Goal: Information Seeking & Learning: Learn about a topic

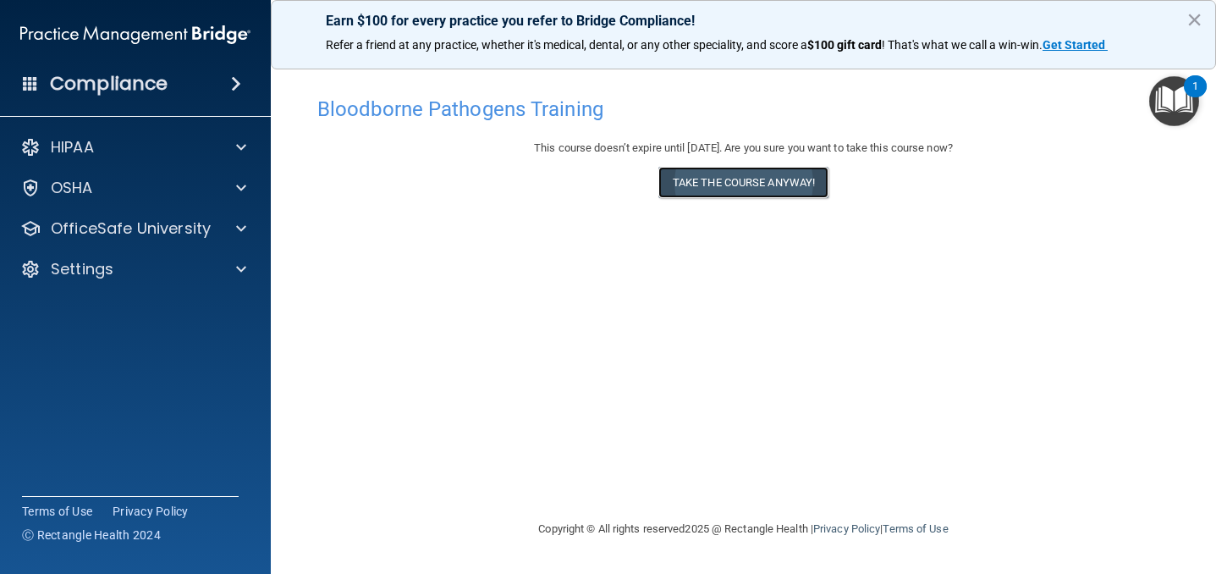
click at [695, 180] on button "Take the course anyway!" at bounding box center [744, 182] width 170 height 31
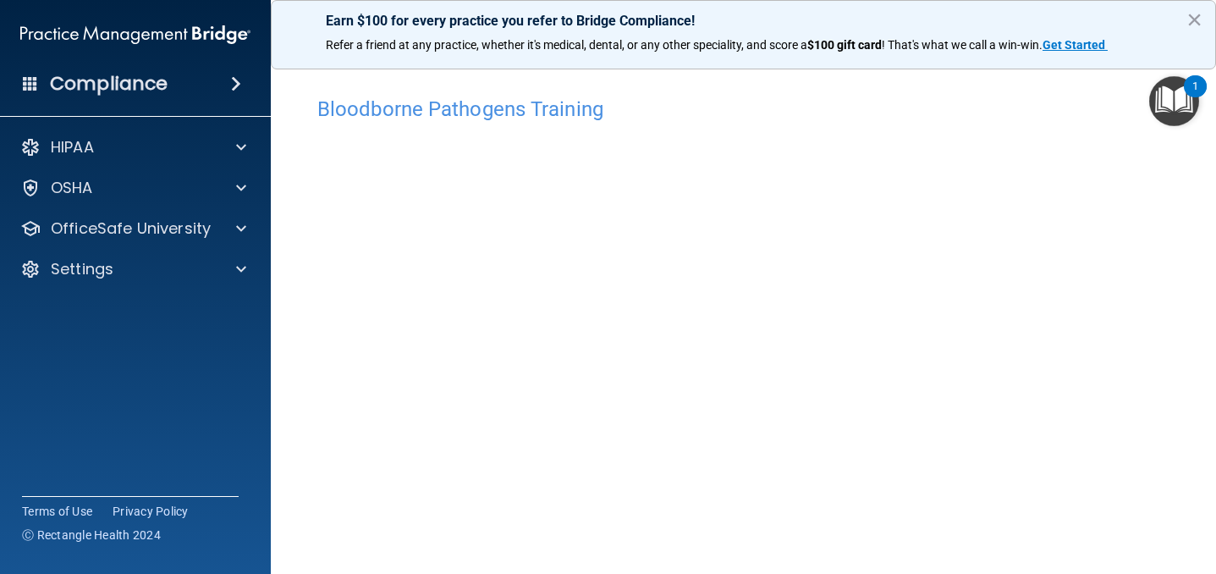
scroll to position [38, 0]
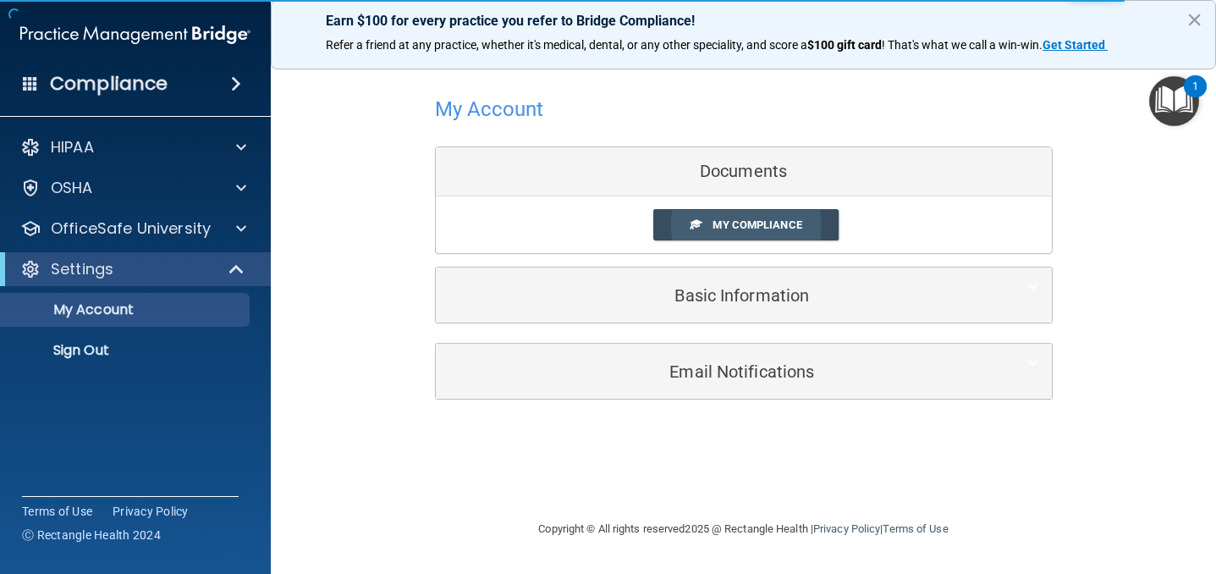
click at [811, 224] on link "My Compliance" at bounding box center [745, 224] width 185 height 31
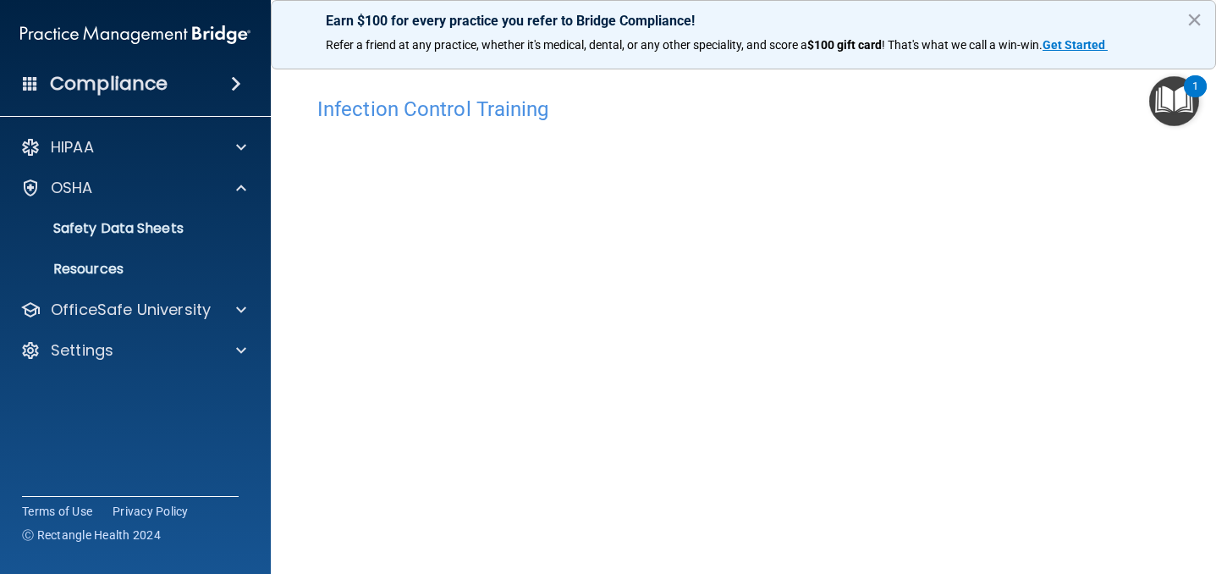
scroll to position [99, 0]
